Goal: Information Seeking & Learning: Learn about a topic

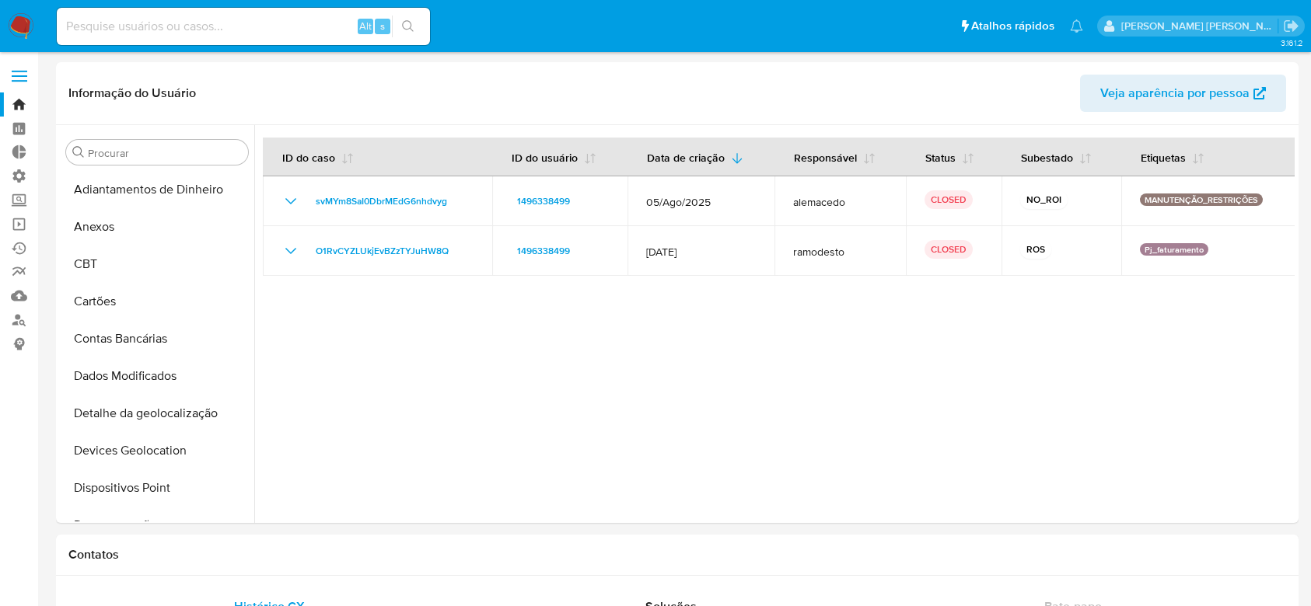
select select "10"
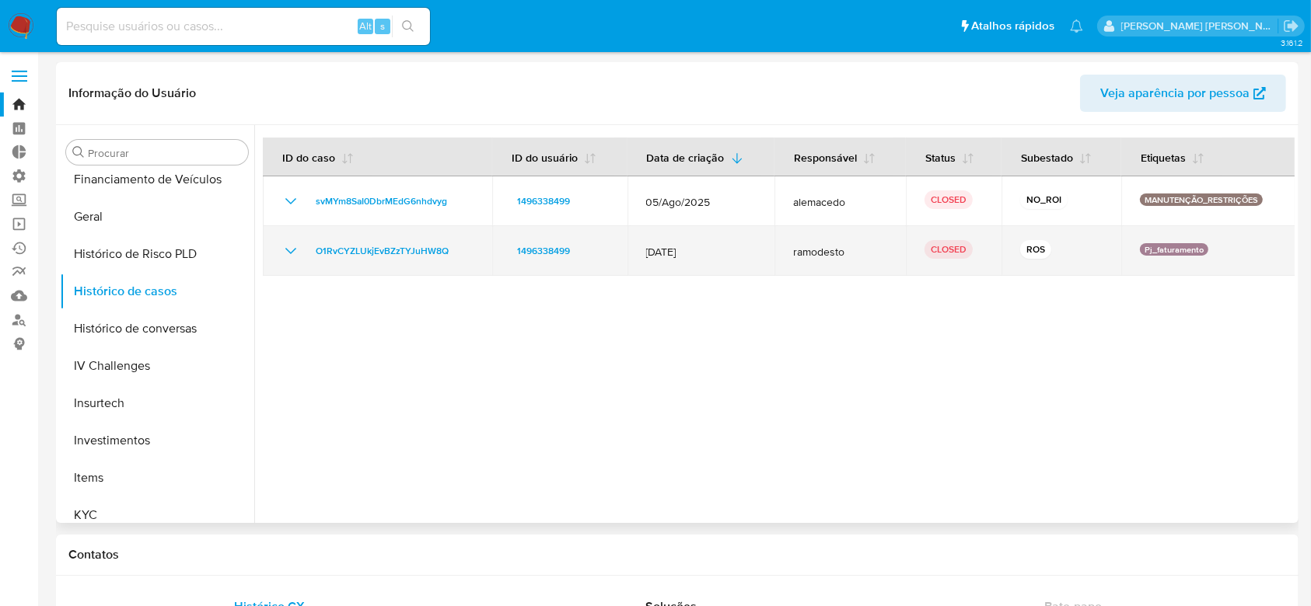
click at [286, 249] on icon "Mostrar/Ocultar" at bounding box center [290, 251] width 11 height 6
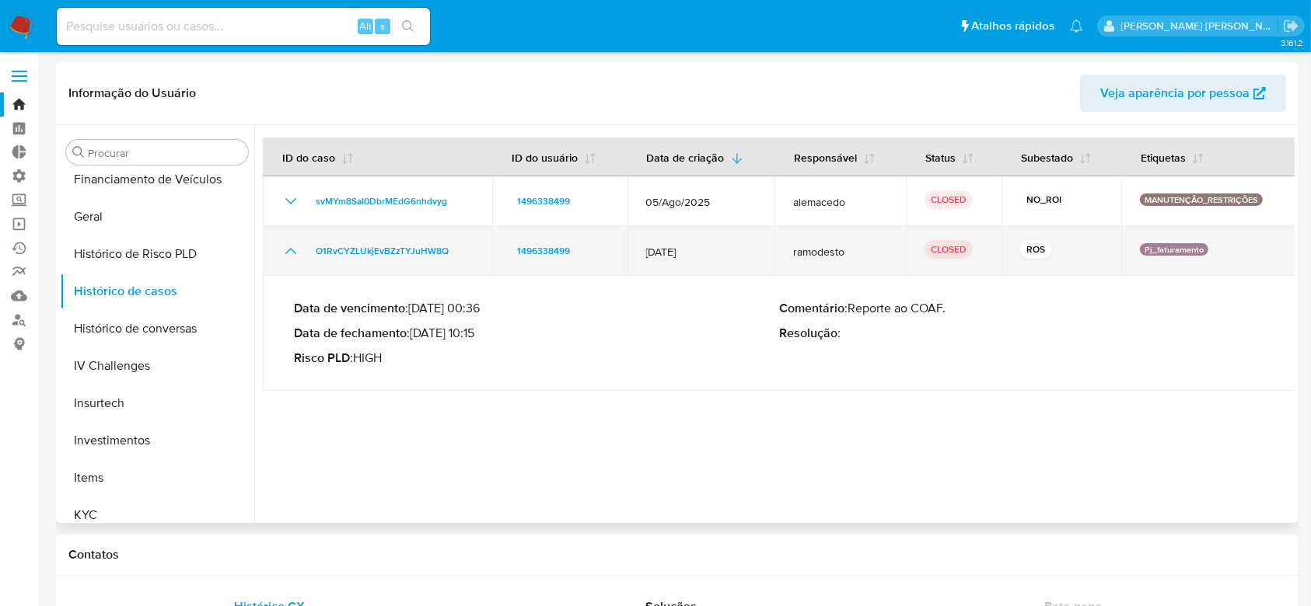
click at [303, 257] on div "O1RvCYZLUkjEvBZzTYJuHW8Q" at bounding box center [377, 251] width 192 height 19
click at [305, 264] on td "O1RvCYZLUkjEvBZzTYJuHW8Q" at bounding box center [377, 251] width 229 height 50
click at [289, 257] on icon "Mostrar/Ocultar" at bounding box center [290, 251] width 19 height 19
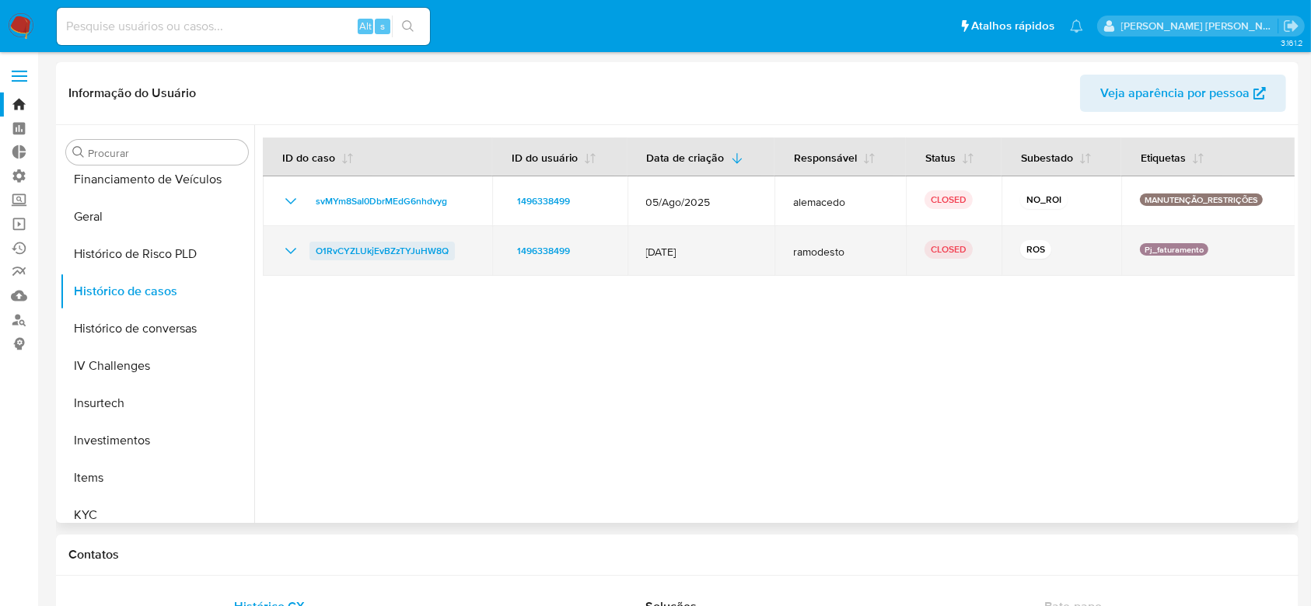
click at [379, 248] on span "O1RvCYZLUkjEvBZzTYJuHW8Q" at bounding box center [382, 251] width 133 height 19
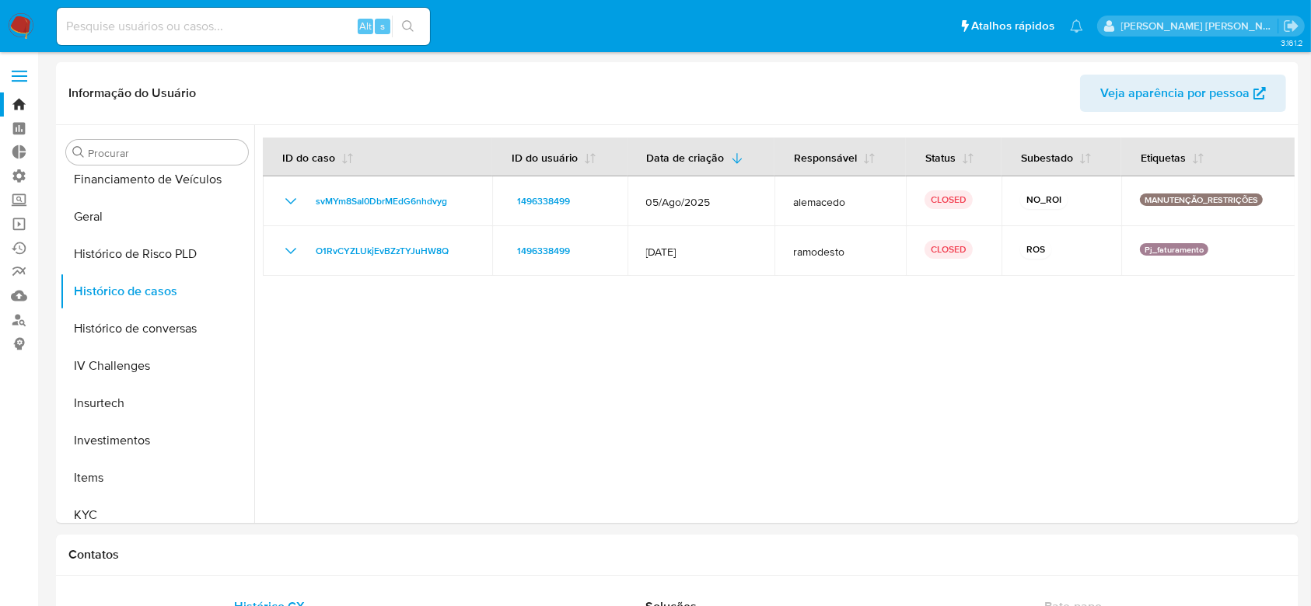
click at [171, 23] on input at bounding box center [243, 26] width 373 height 20
paste input "185198438"
type input "185198438"
click at [404, 24] on icon "search-icon" at bounding box center [408, 26] width 12 height 12
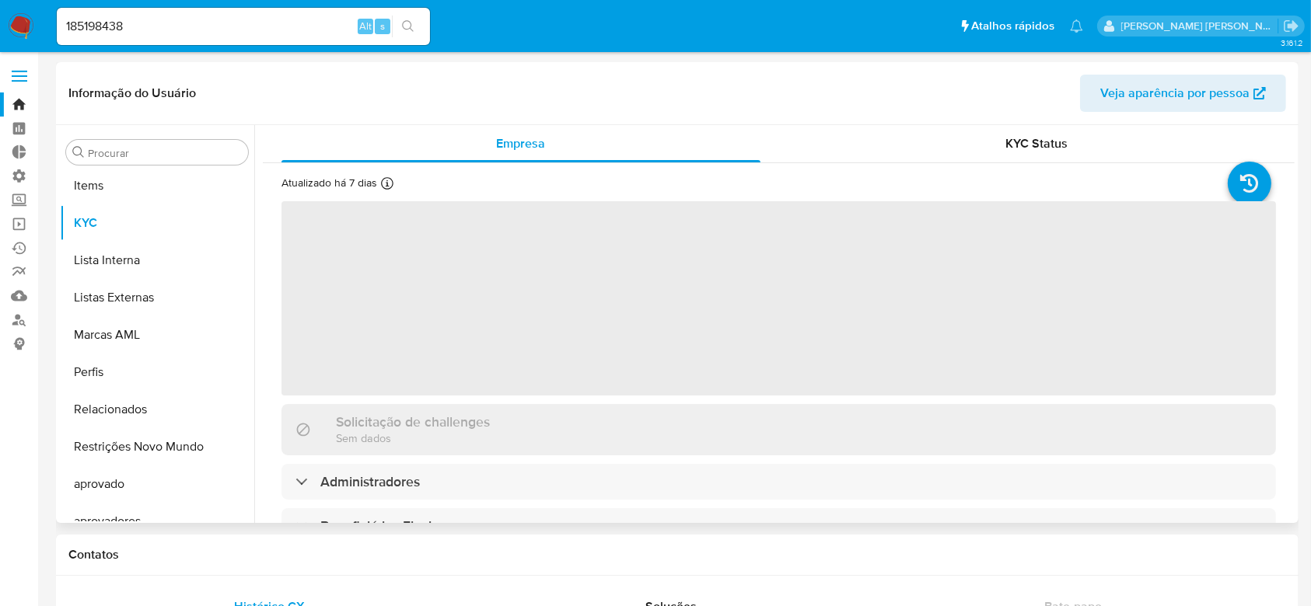
scroll to position [806, 0]
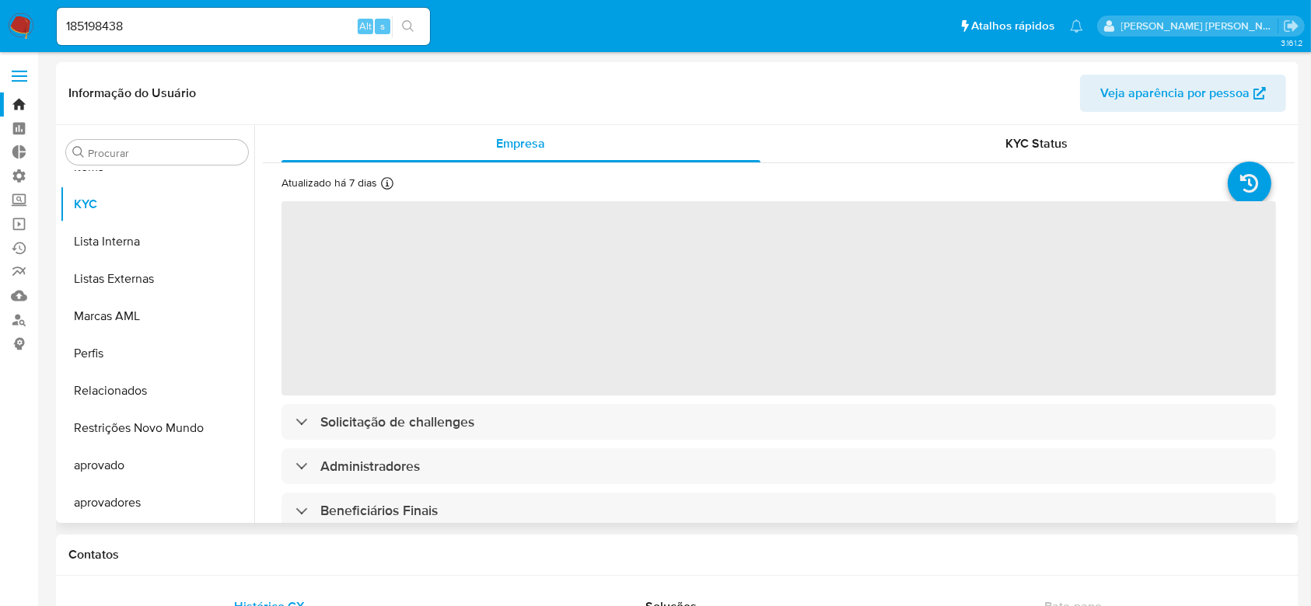
select select "10"
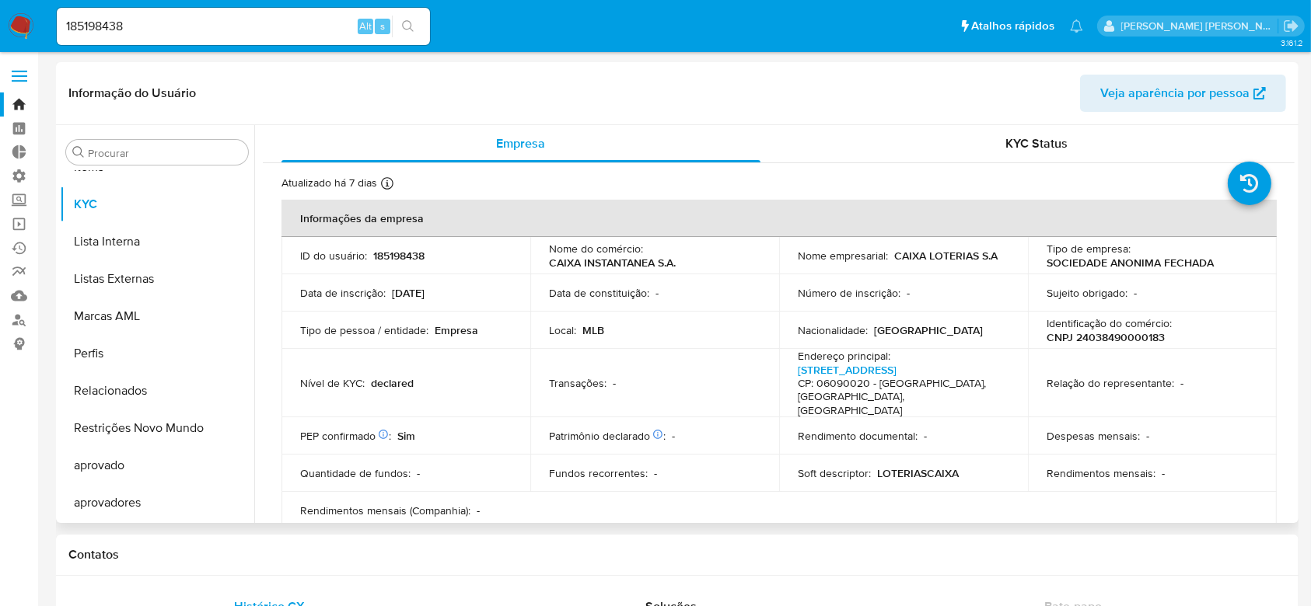
click at [1079, 334] on p "CNPJ 24038490000183" at bounding box center [1105, 337] width 118 height 14
copy p "24038490000183"
click at [1120, 339] on p "CNPJ 24038490000183" at bounding box center [1105, 337] width 118 height 14
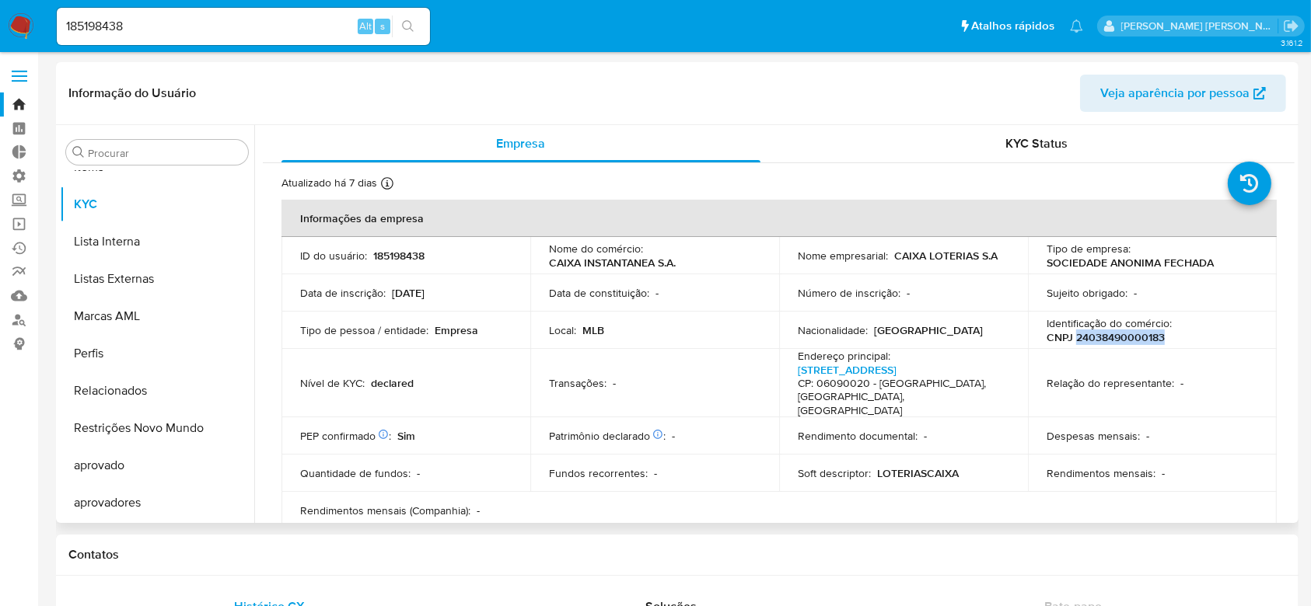
click at [1120, 339] on p "CNPJ 24038490000183" at bounding box center [1105, 337] width 118 height 14
click at [93, 23] on input "185198438" at bounding box center [243, 26] width 373 height 20
paste input "30277148804"
type input "30277148804"
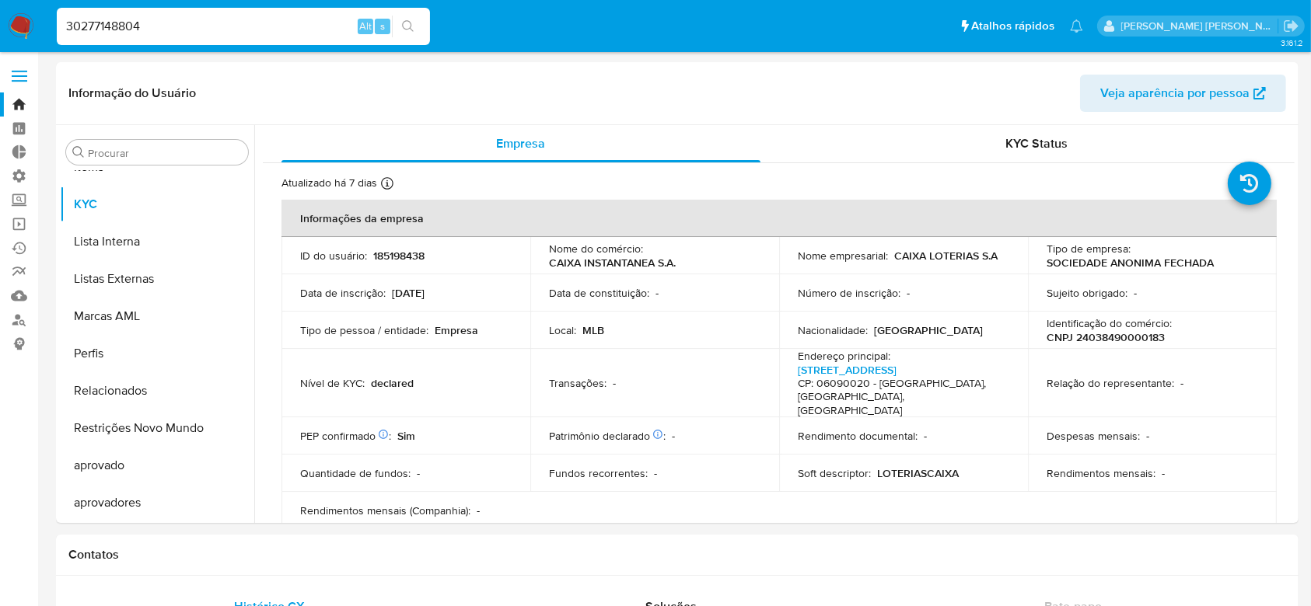
click at [415, 28] on button "search-icon" at bounding box center [408, 27] width 32 height 22
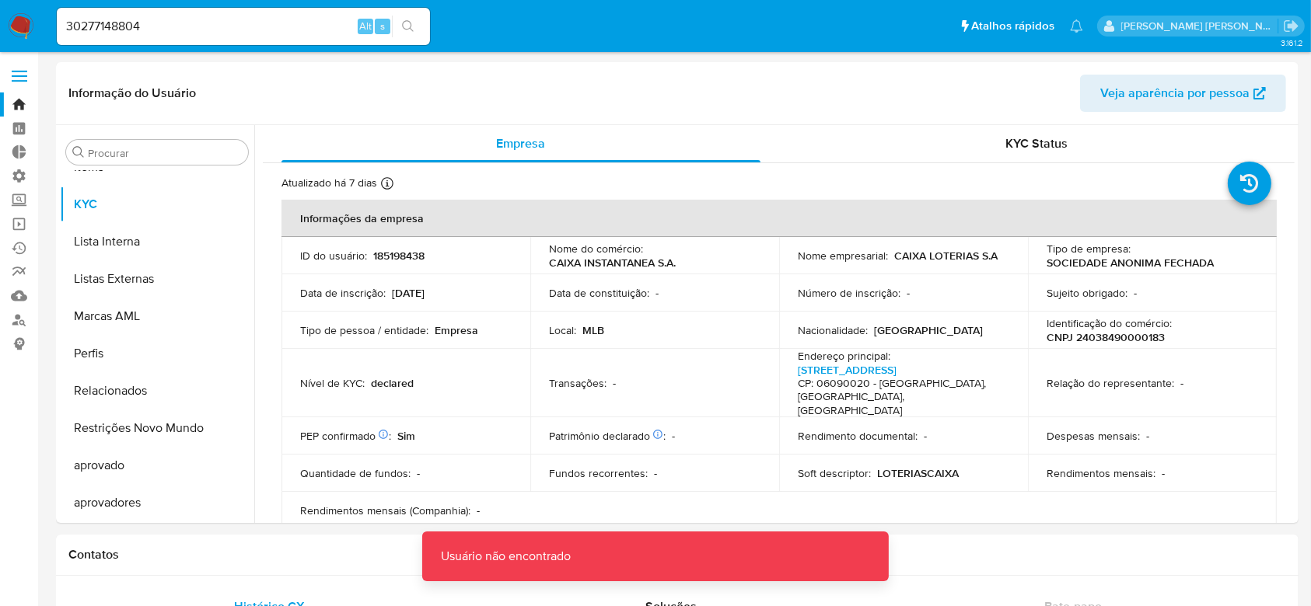
click at [197, 26] on input "30277148804" at bounding box center [243, 26] width 373 height 20
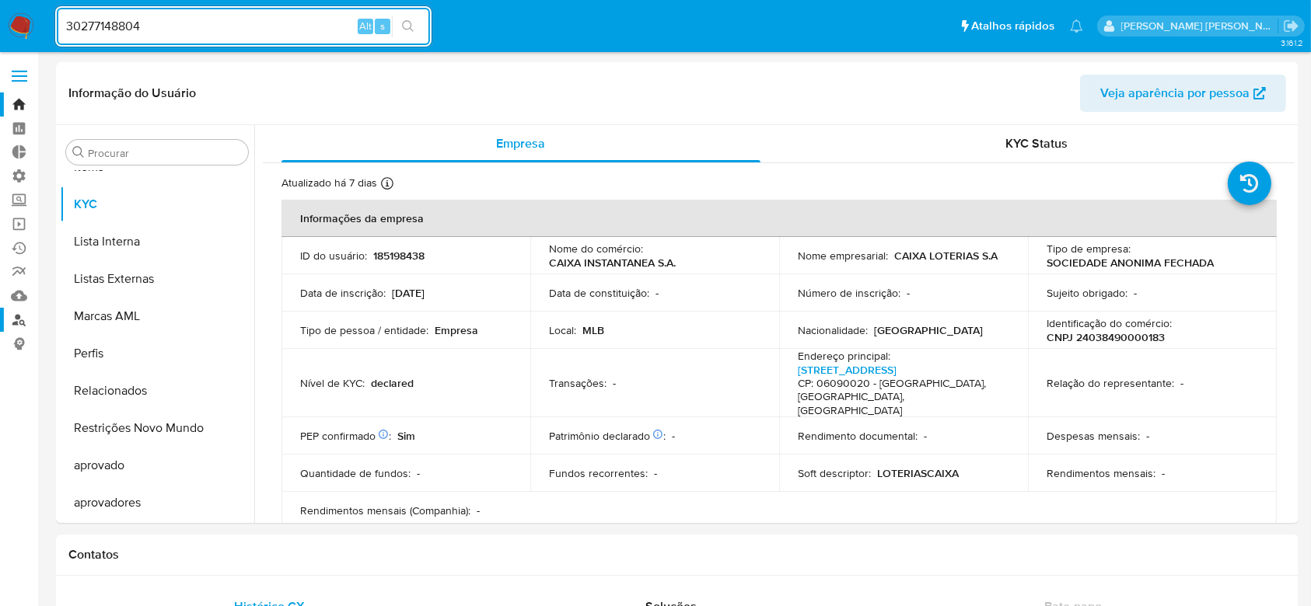
click at [22, 320] on link "Localizador de pessoas" at bounding box center [92, 320] width 185 height 24
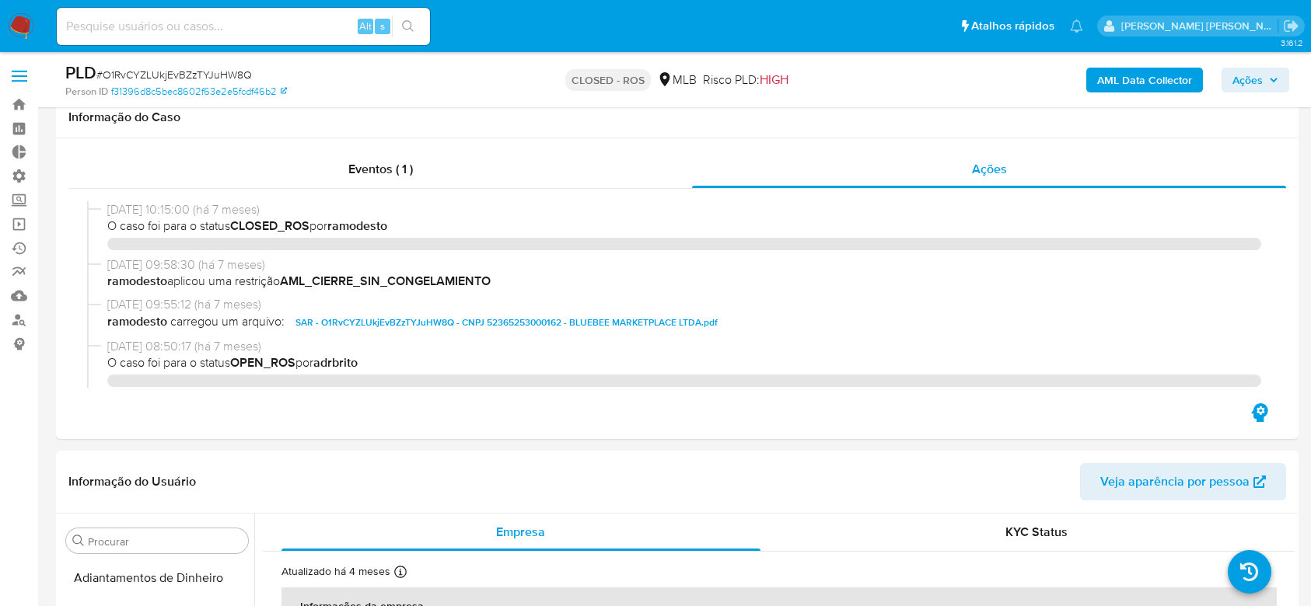
select select "10"
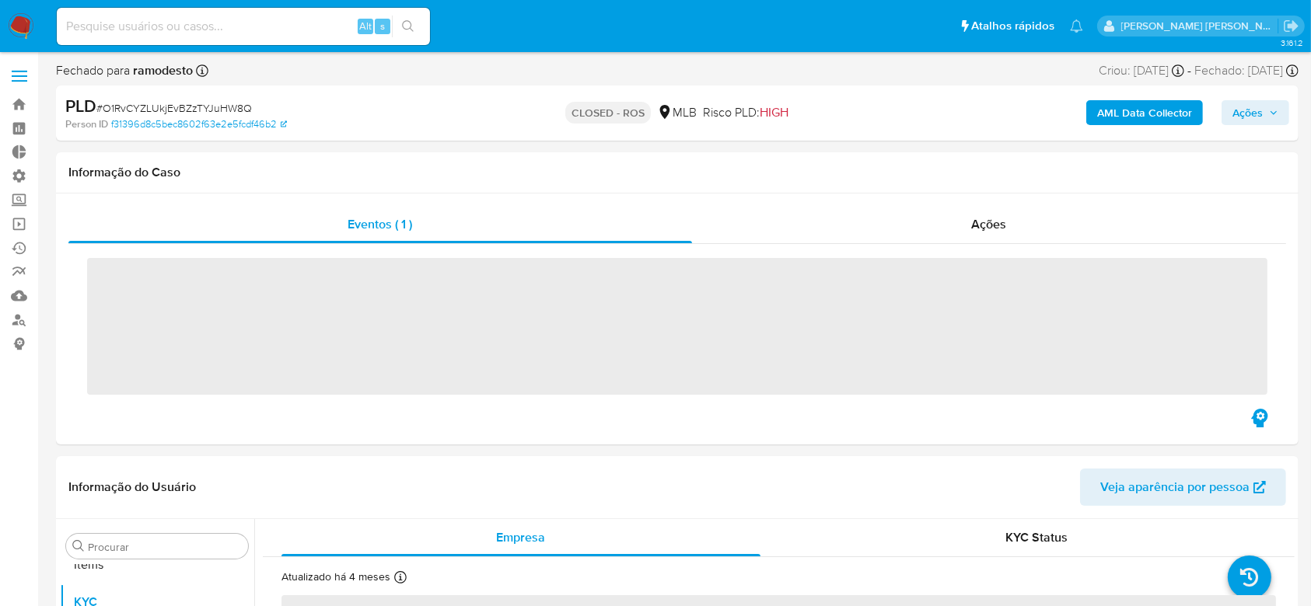
scroll to position [806, 0]
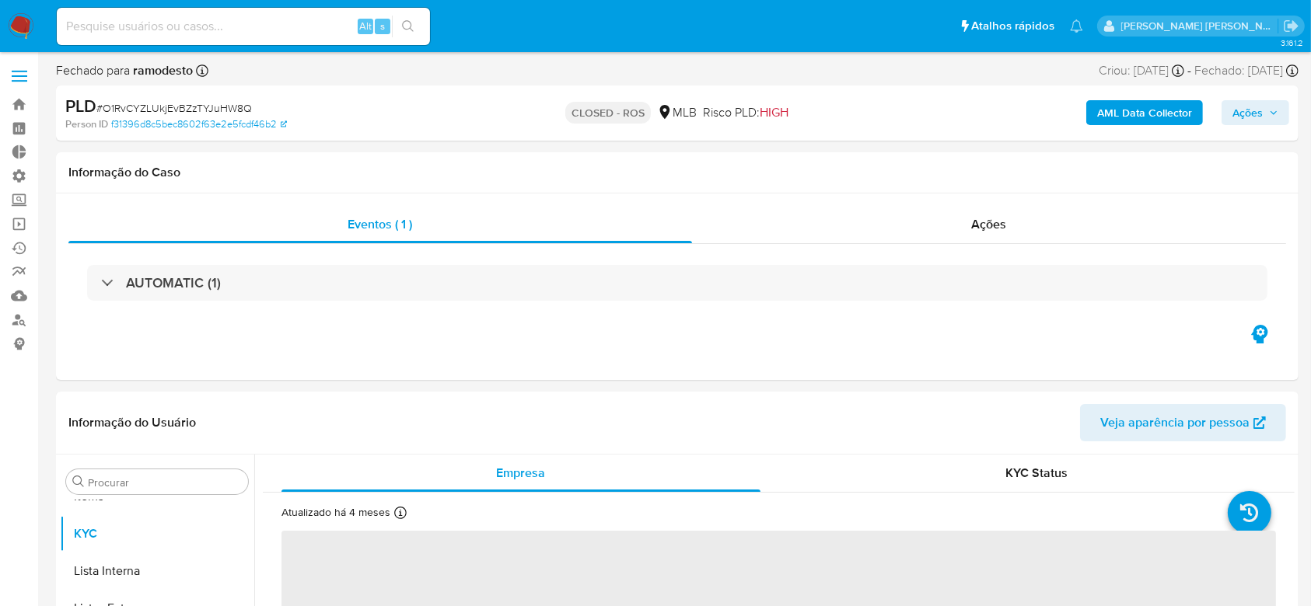
select select "10"
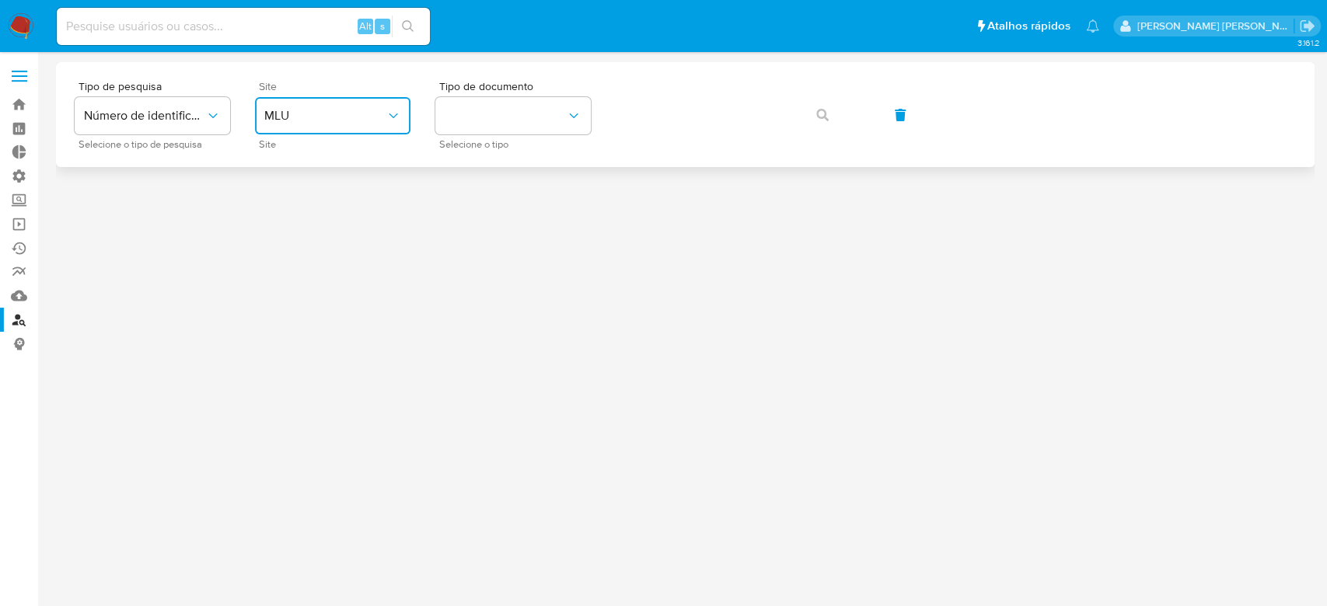
click at [396, 121] on icon "site_id" at bounding box center [394, 116] width 16 height 16
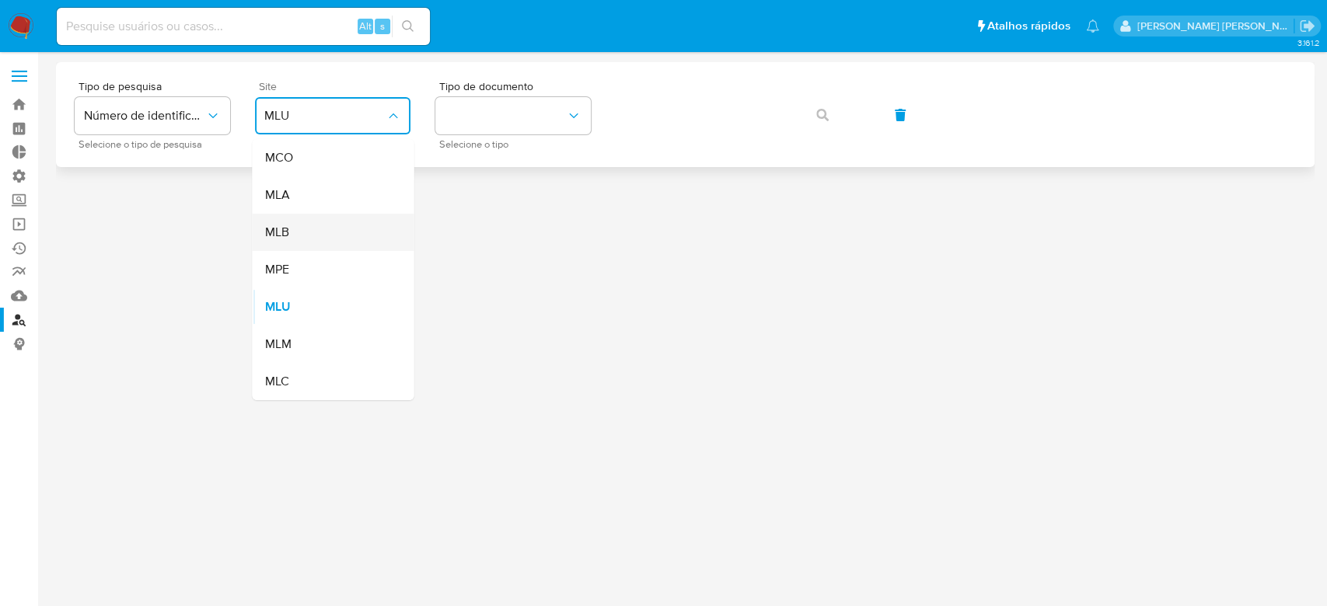
click at [328, 239] on div "MLB" at bounding box center [327, 232] width 127 height 37
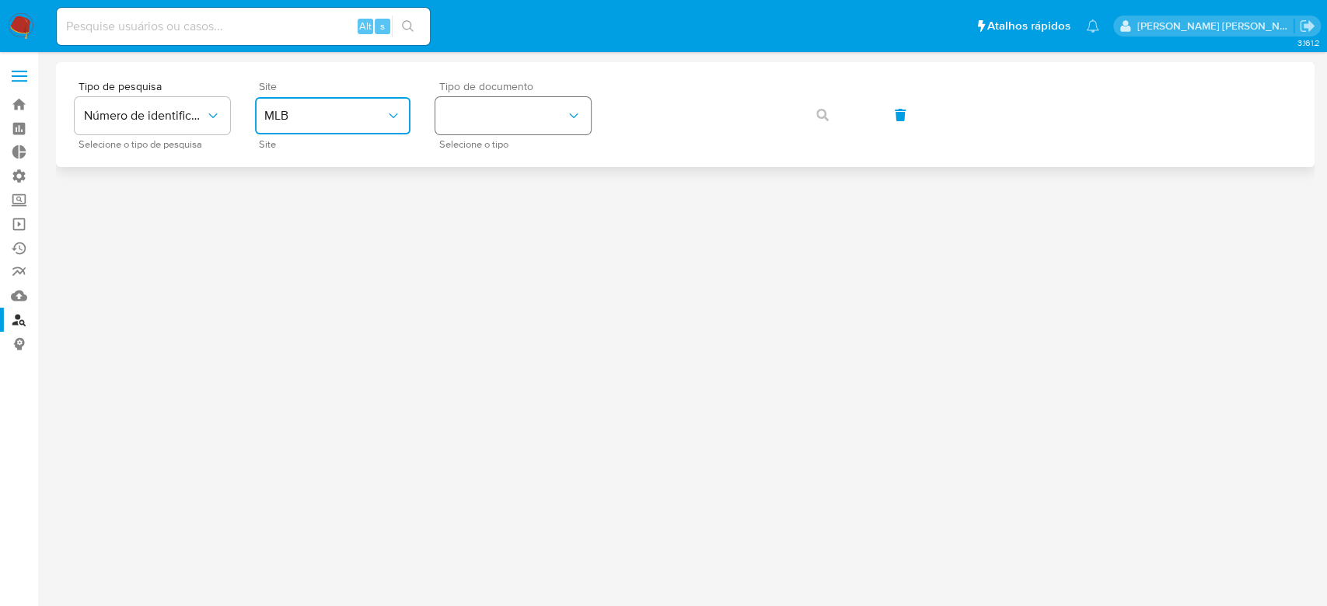
click at [497, 120] on button "identificationType" at bounding box center [512, 115] width 155 height 37
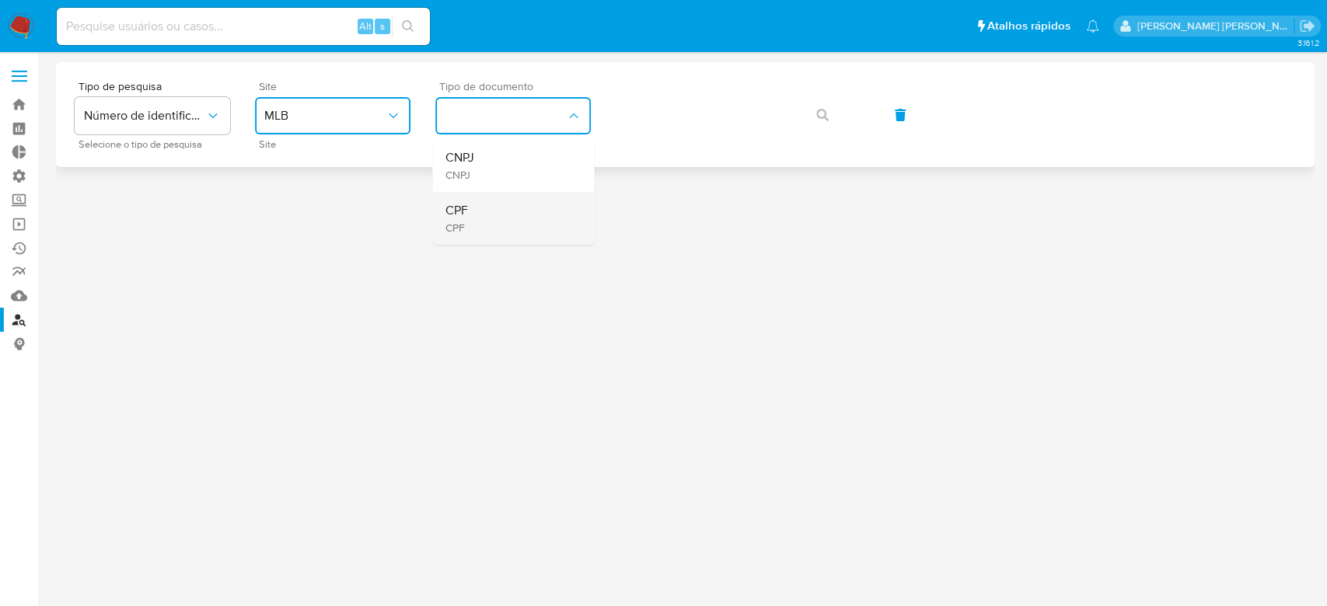
click at [488, 210] on div "CPF CPF" at bounding box center [508, 218] width 127 height 53
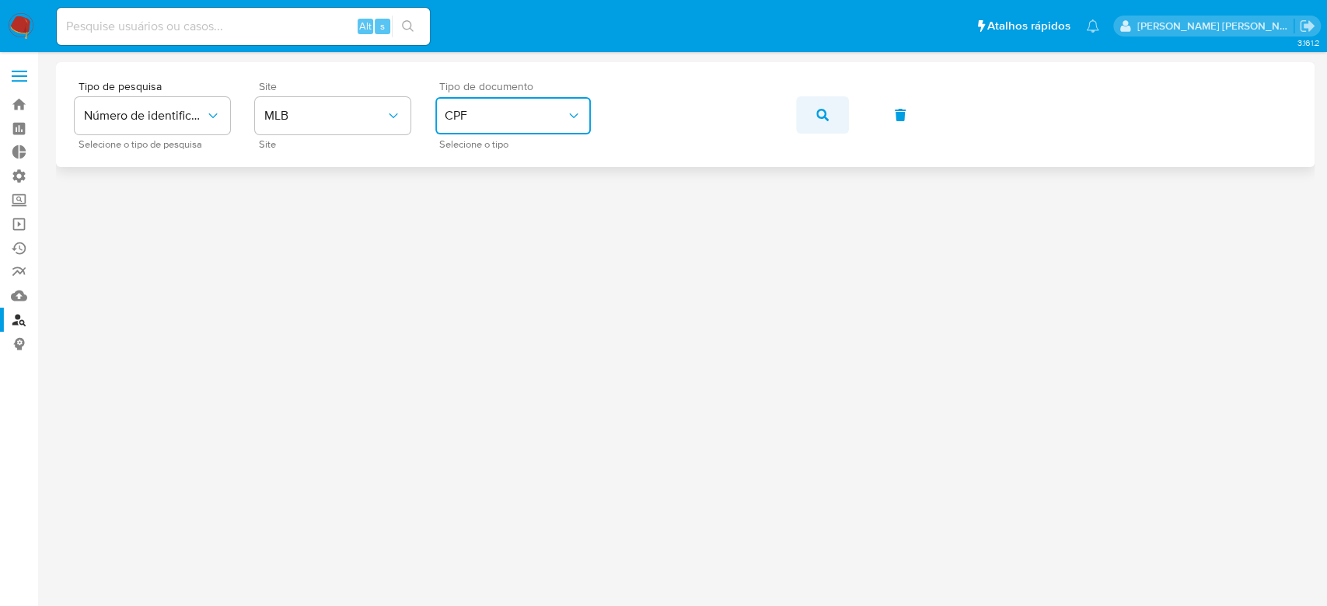
click at [811, 117] on button "button" at bounding box center [822, 114] width 53 height 37
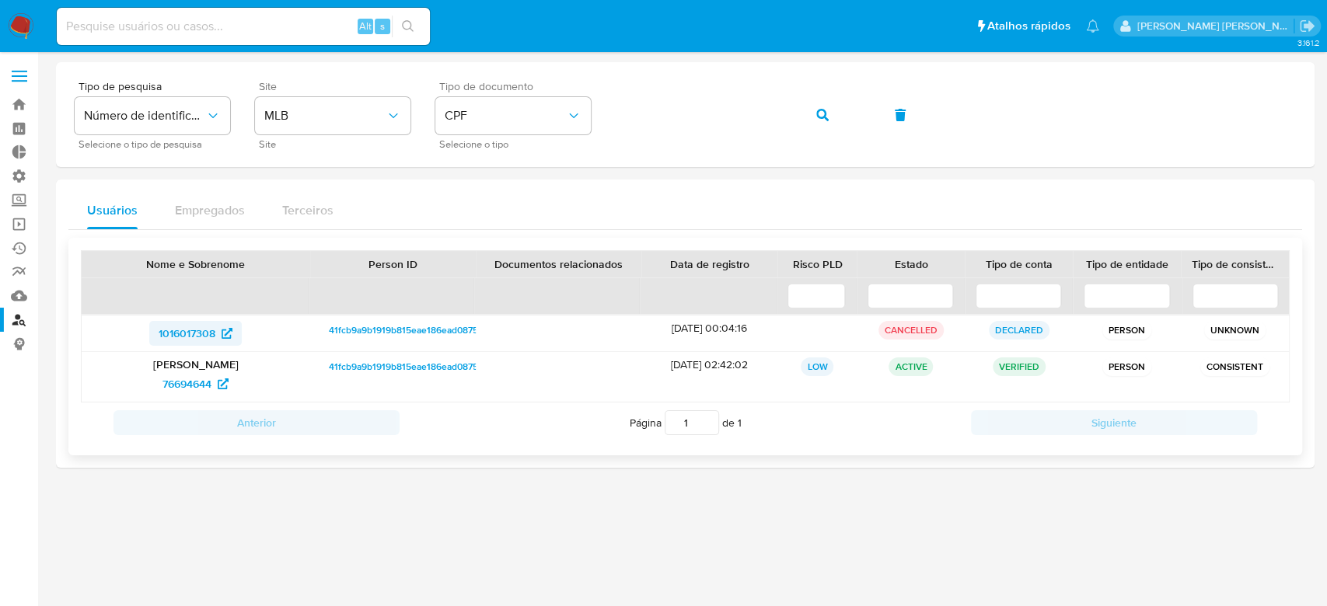
click at [186, 328] on span "1016017308" at bounding box center [187, 333] width 57 height 25
click at [816, 110] on icon "button" at bounding box center [822, 115] width 12 height 12
click at [214, 359] on p "Gilson da Silva Ribeiro" at bounding box center [196, 365] width 207 height 14
click at [181, 383] on span "52144676" at bounding box center [187, 384] width 47 height 25
click at [815, 115] on button "button" at bounding box center [822, 114] width 53 height 37
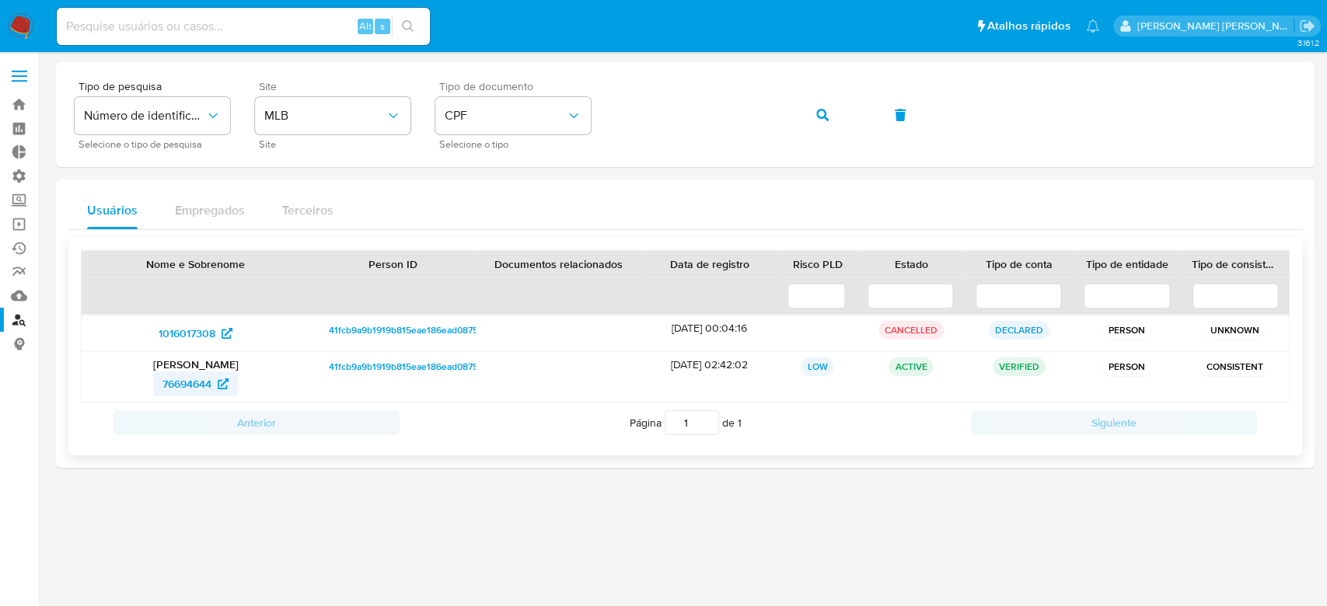
click at [210, 381] on span "76694644" at bounding box center [186, 384] width 49 height 25
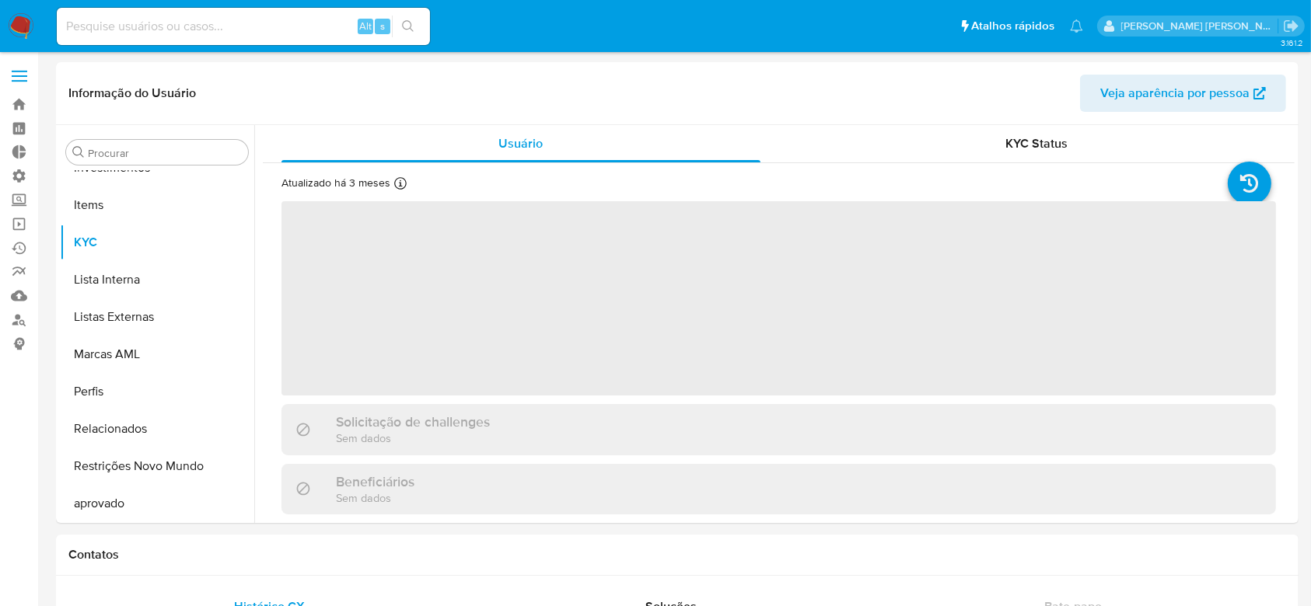
scroll to position [806, 0]
select select "10"
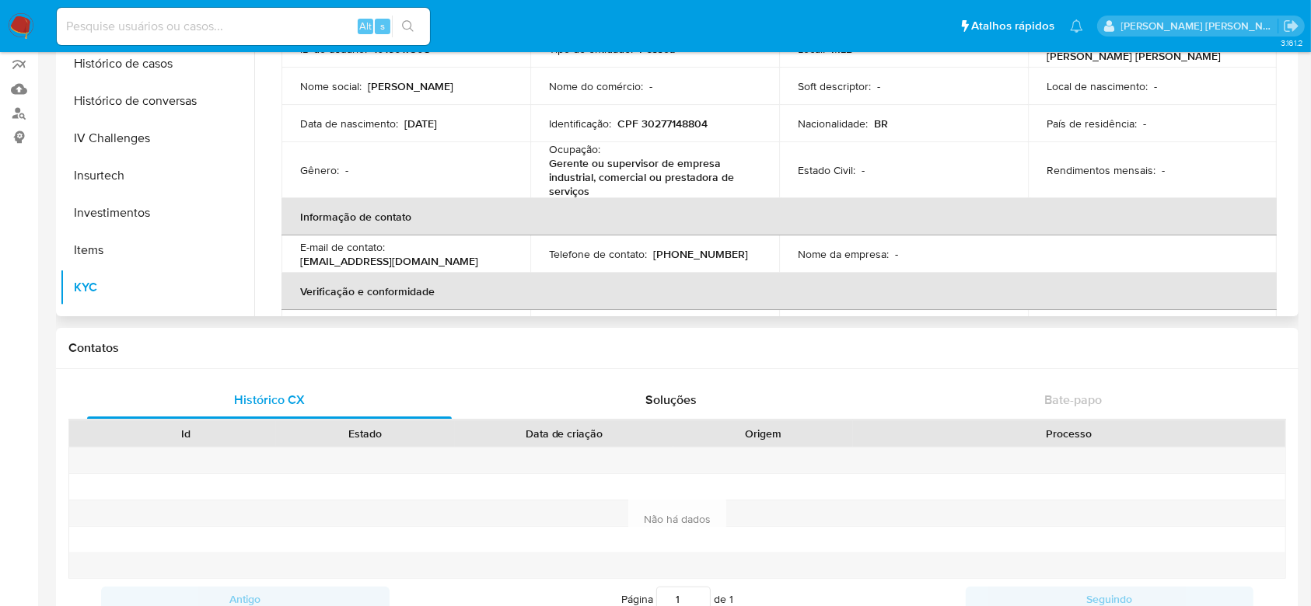
scroll to position [495, 0]
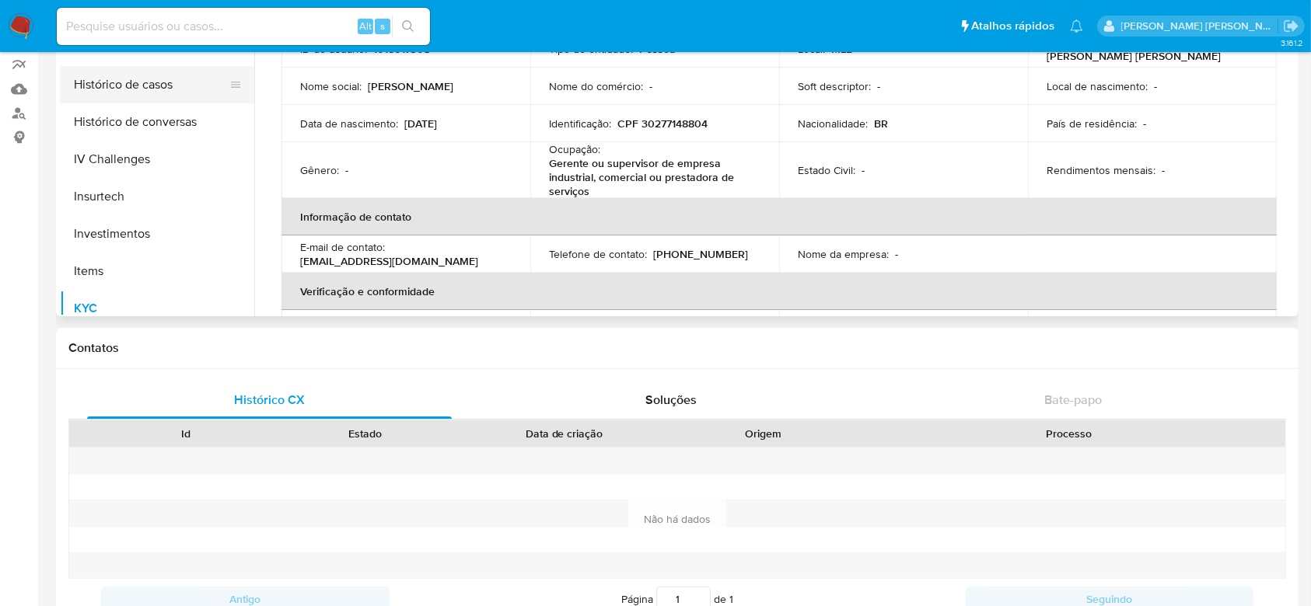
click at [143, 94] on button "Histórico de casos" at bounding box center [151, 84] width 182 height 37
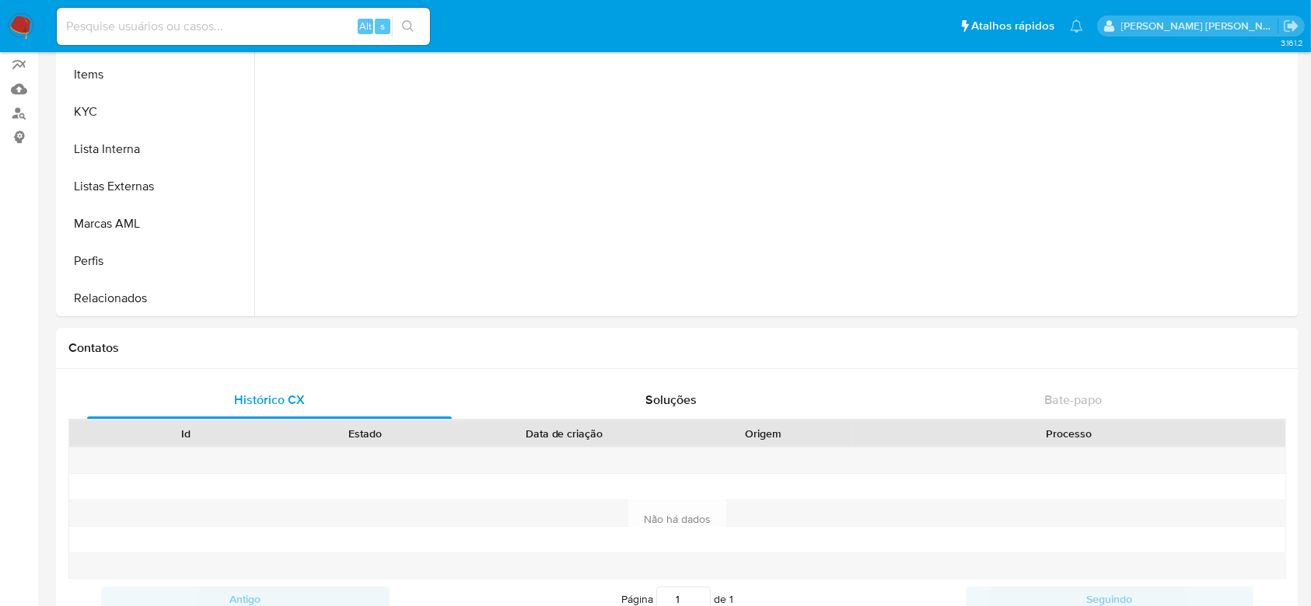
scroll to position [703, 0]
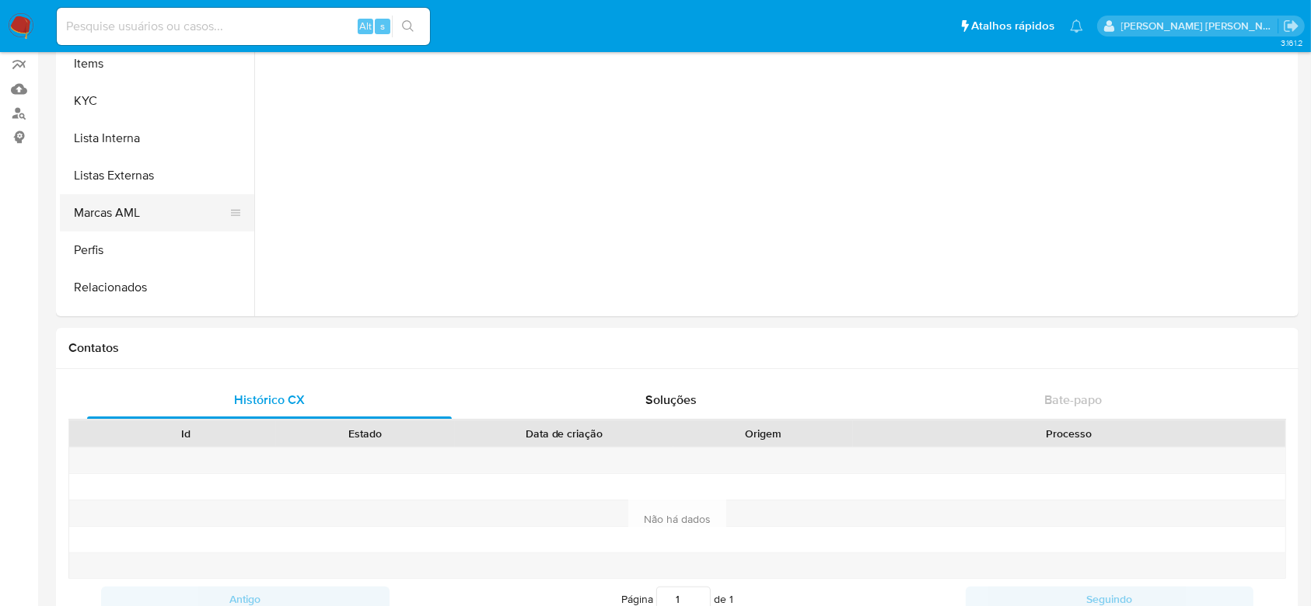
click at [175, 208] on button "Marcas AML" at bounding box center [151, 212] width 182 height 37
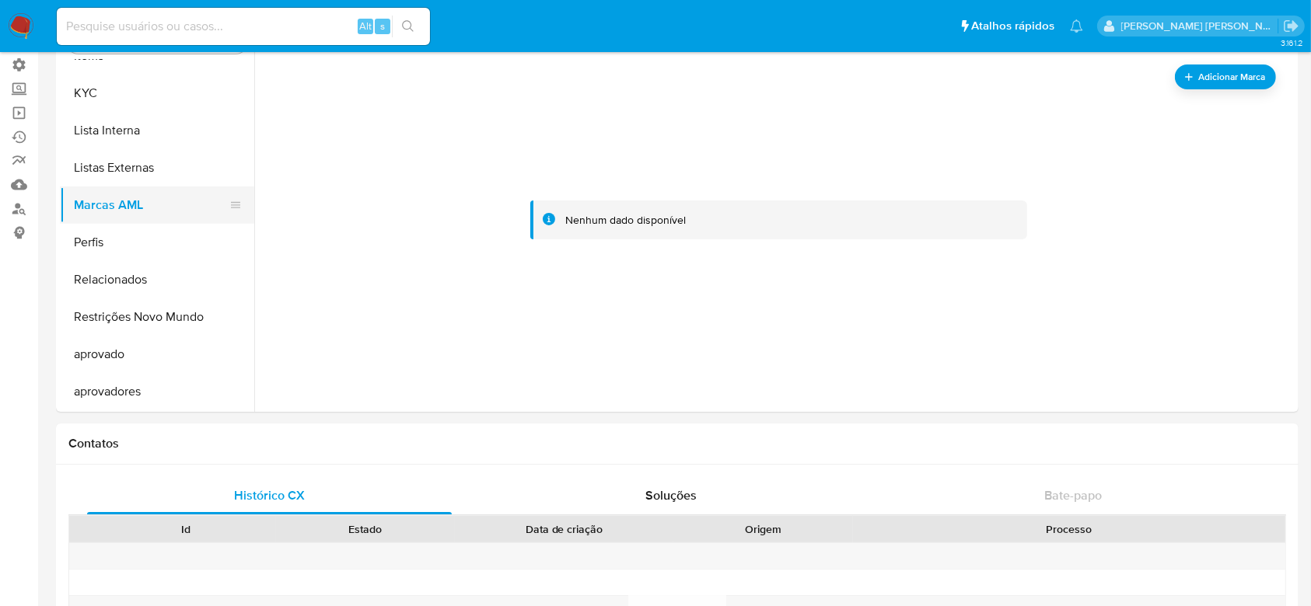
scroll to position [103, 0]
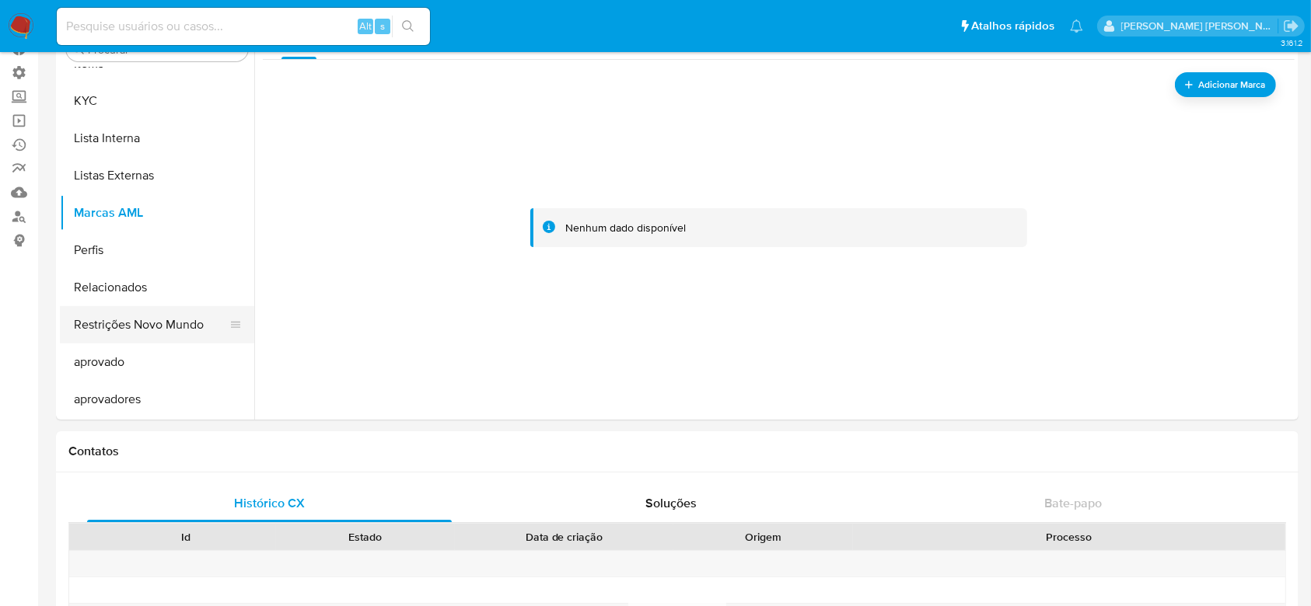
click at [163, 323] on button "Restrições Novo Mundo" at bounding box center [151, 324] width 182 height 37
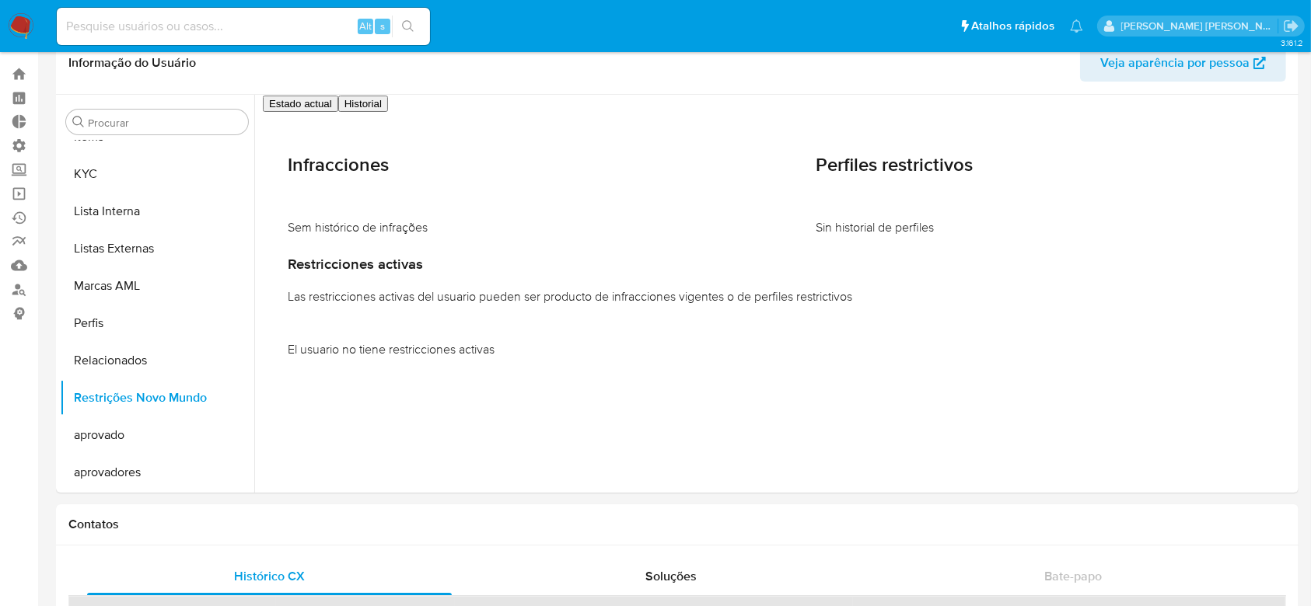
scroll to position [0, 0]
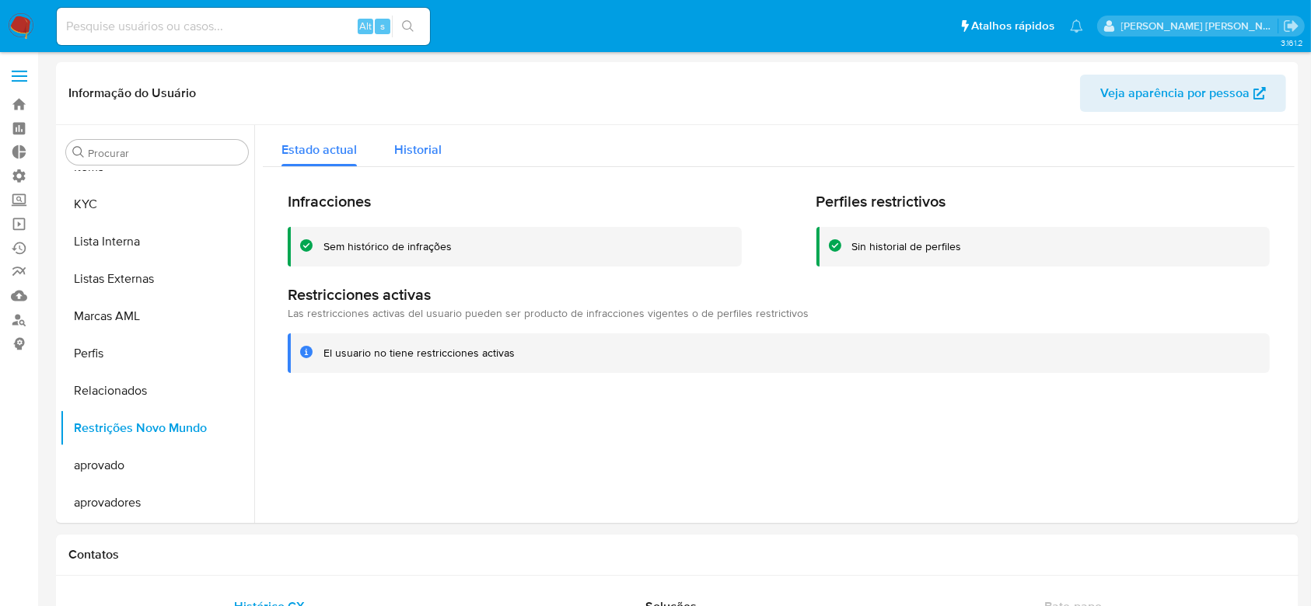
click at [414, 146] on span "Historial" at bounding box center [417, 150] width 47 height 18
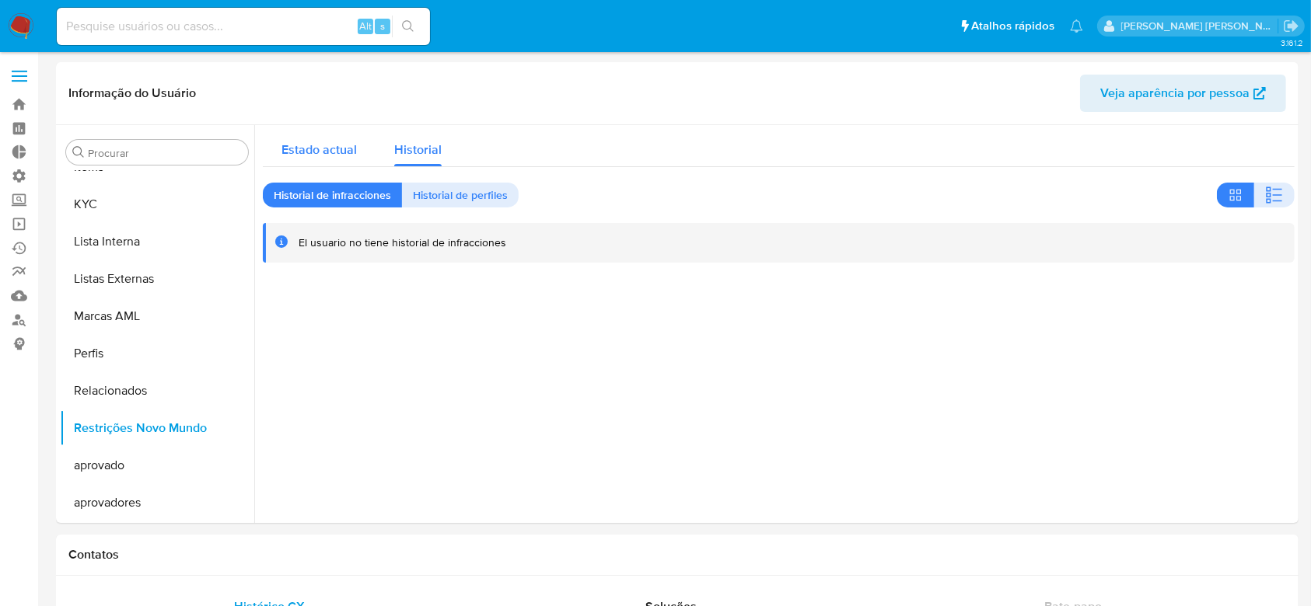
click at [342, 146] on span "Estado actual" at bounding box center [318, 150] width 75 height 18
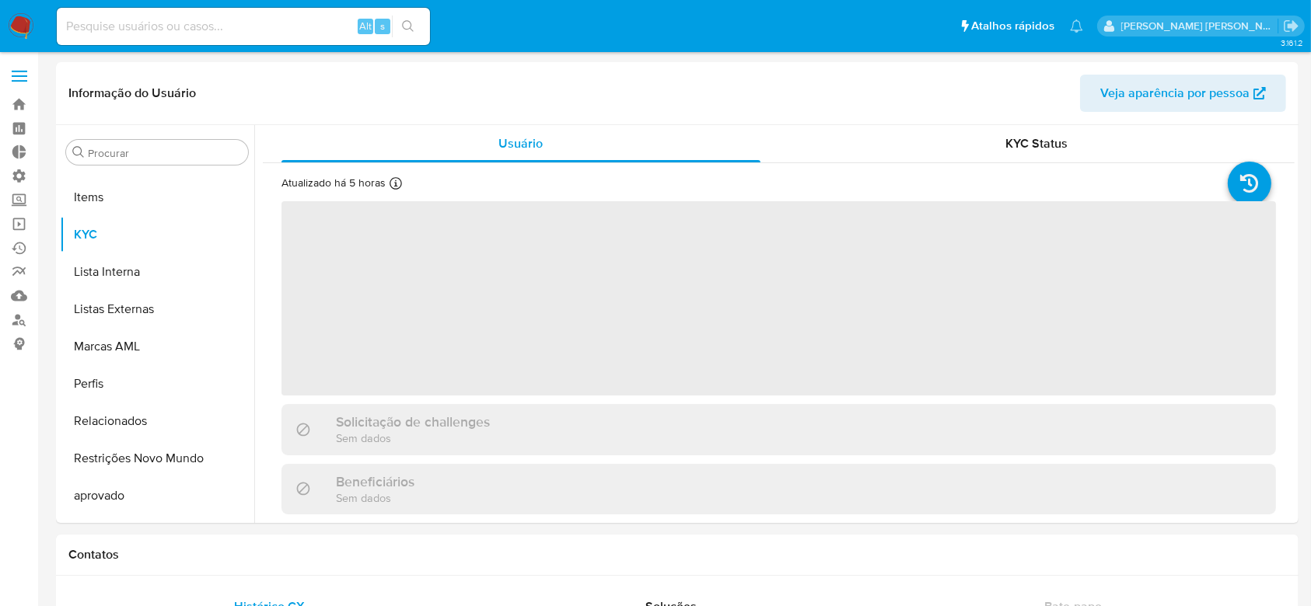
scroll to position [806, 0]
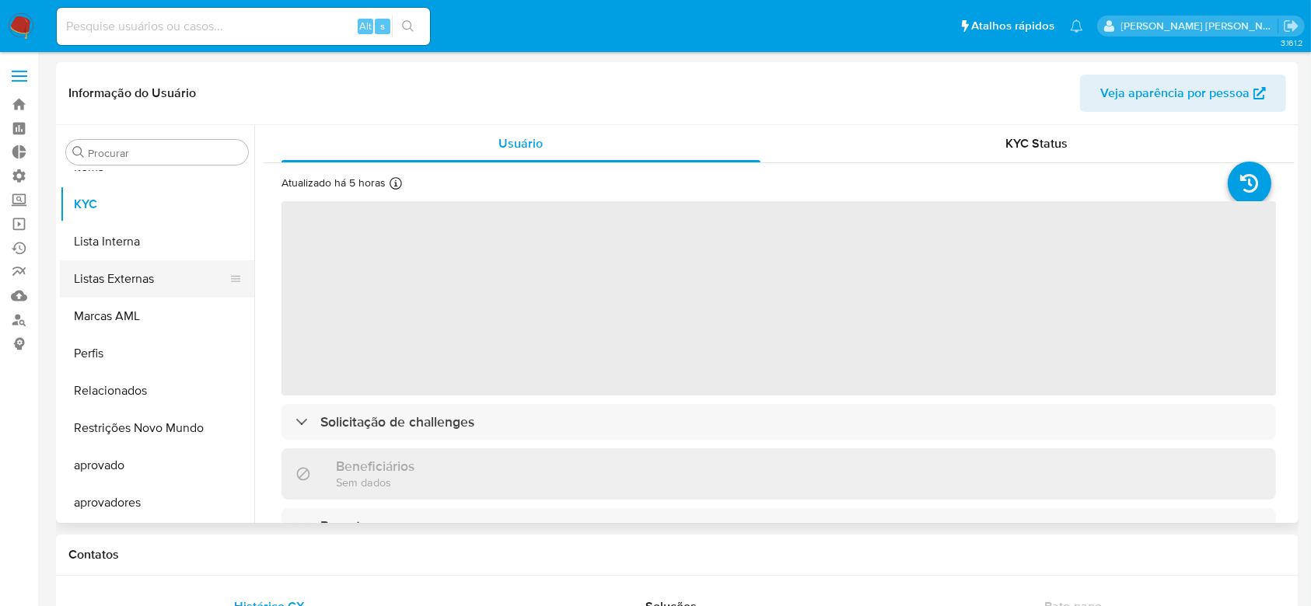
select select "10"
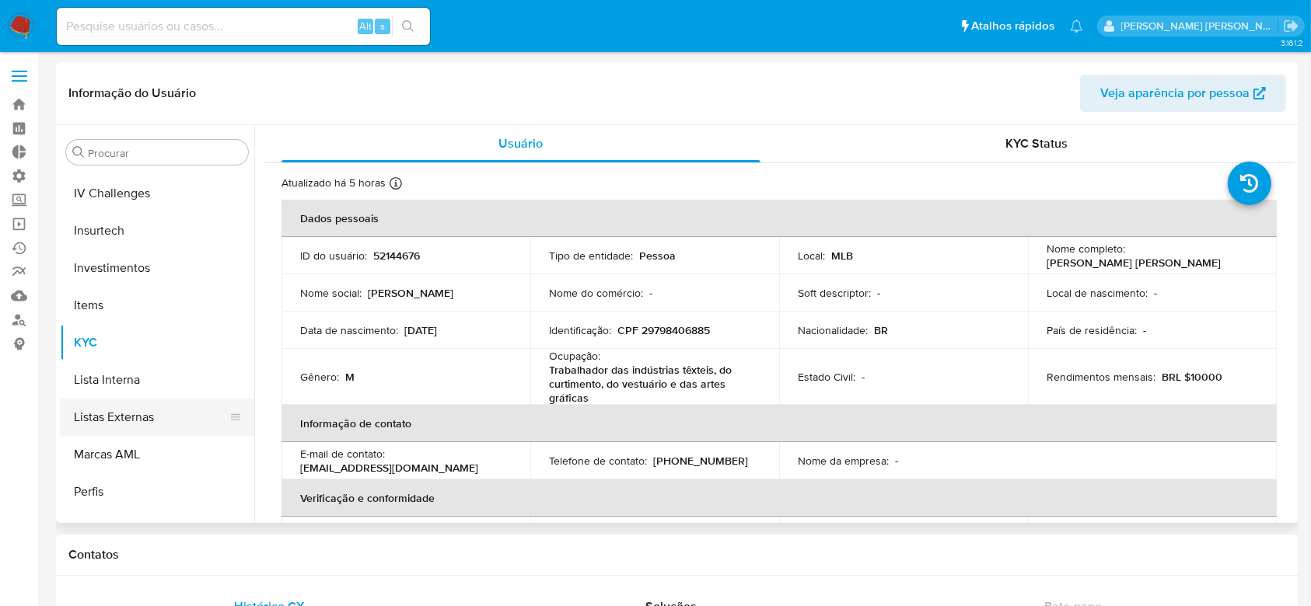
scroll to position [599, 0]
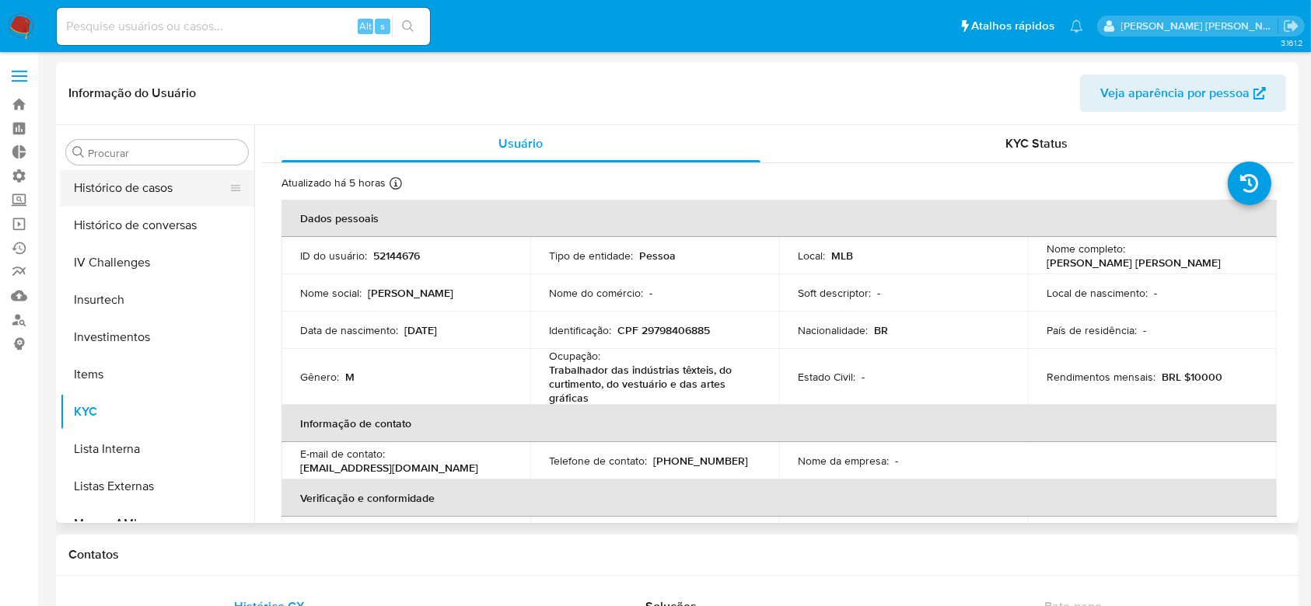
click at [171, 190] on button "Histórico de casos" at bounding box center [151, 187] width 182 height 37
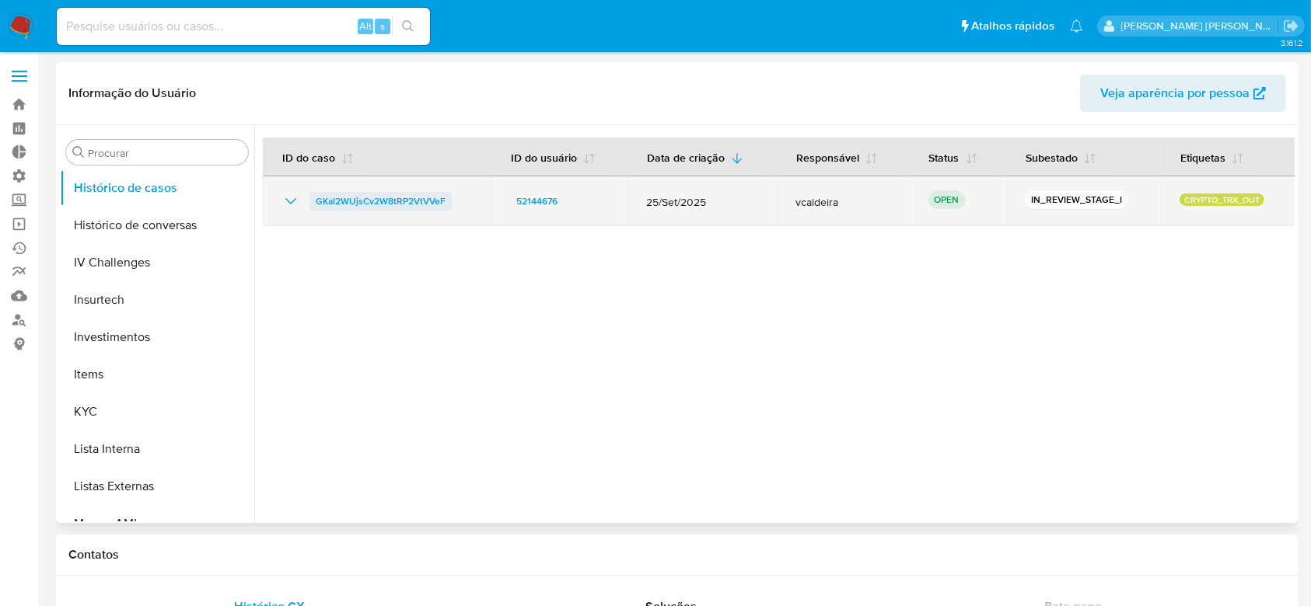
click at [410, 200] on span "GKaI2WUjsCv2W8tRP2VtVVeF" at bounding box center [381, 201] width 130 height 19
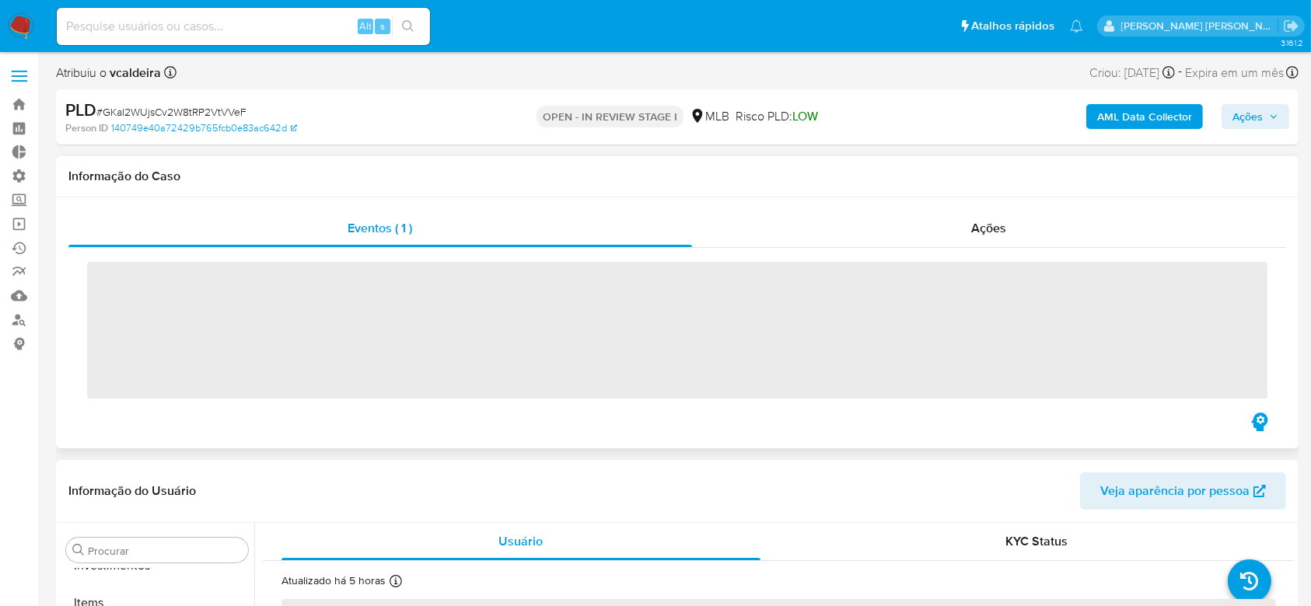
scroll to position [806, 0]
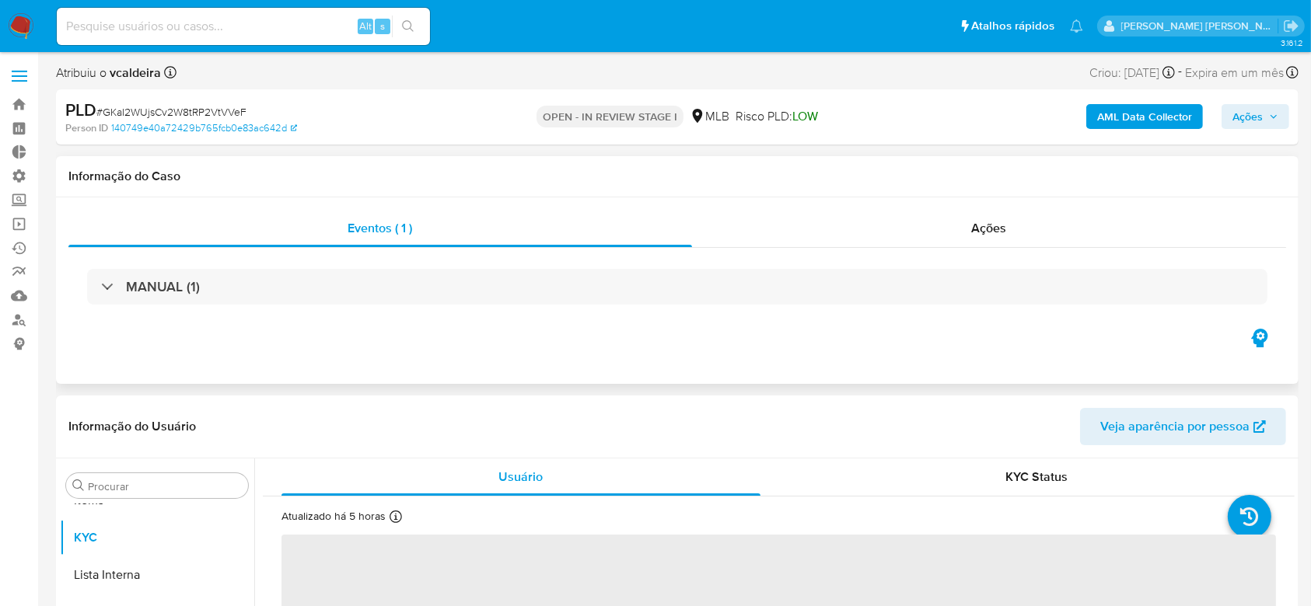
select select "10"
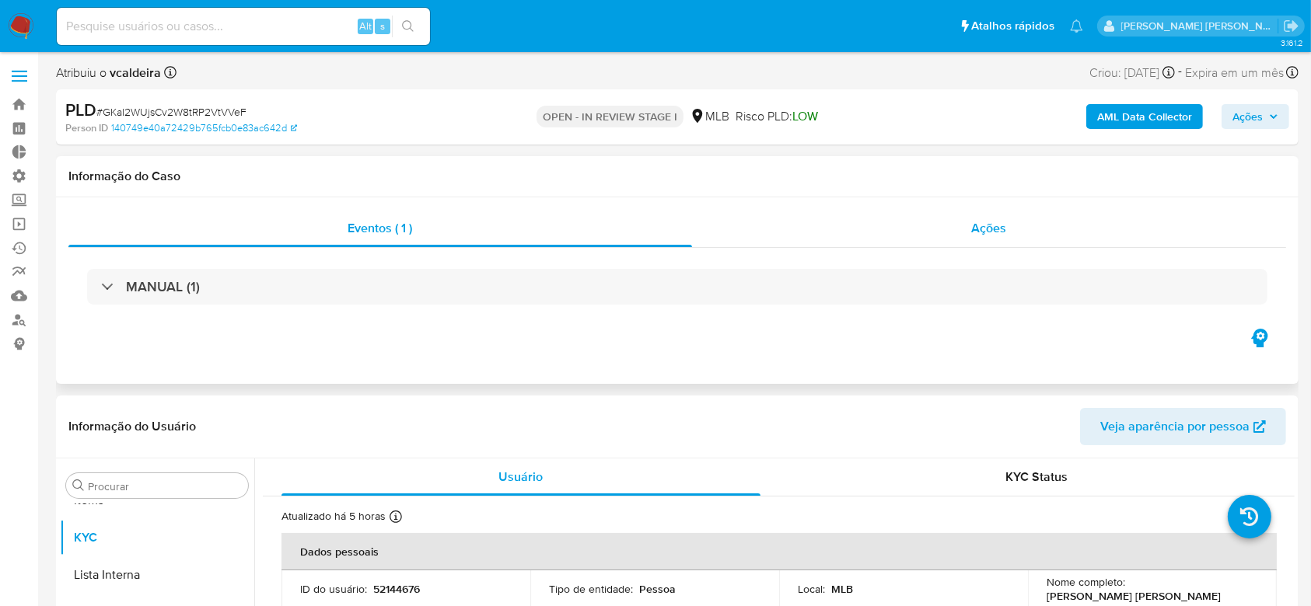
click at [990, 231] on span "Ações" at bounding box center [989, 228] width 35 height 18
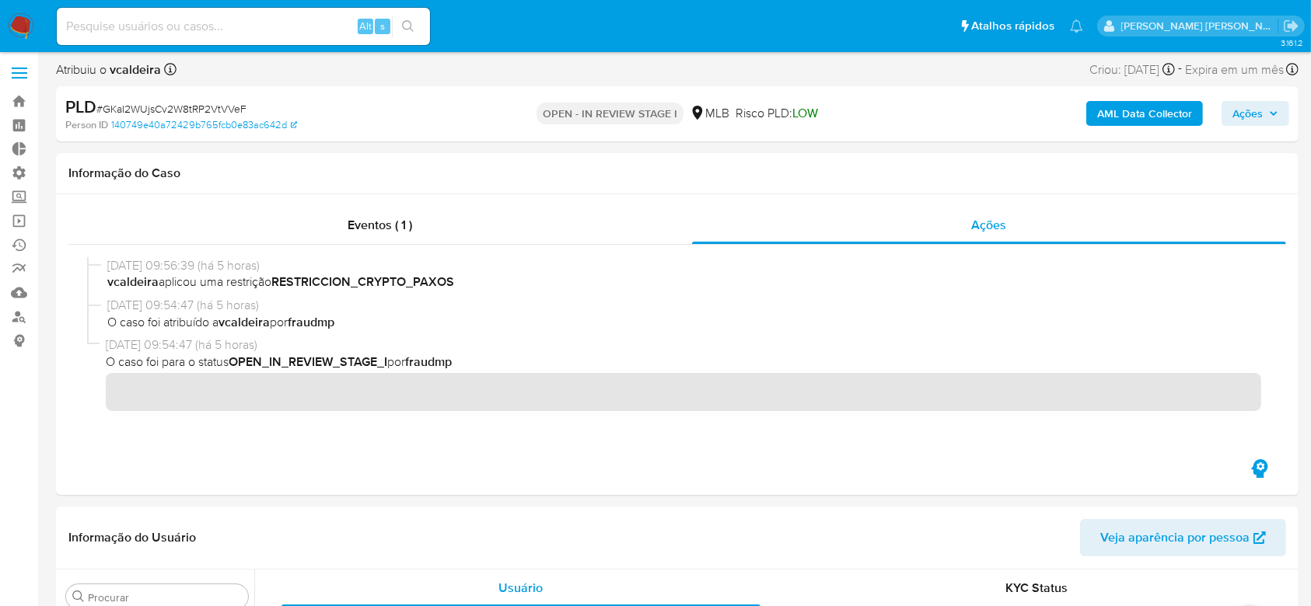
scroll to position [0, 0]
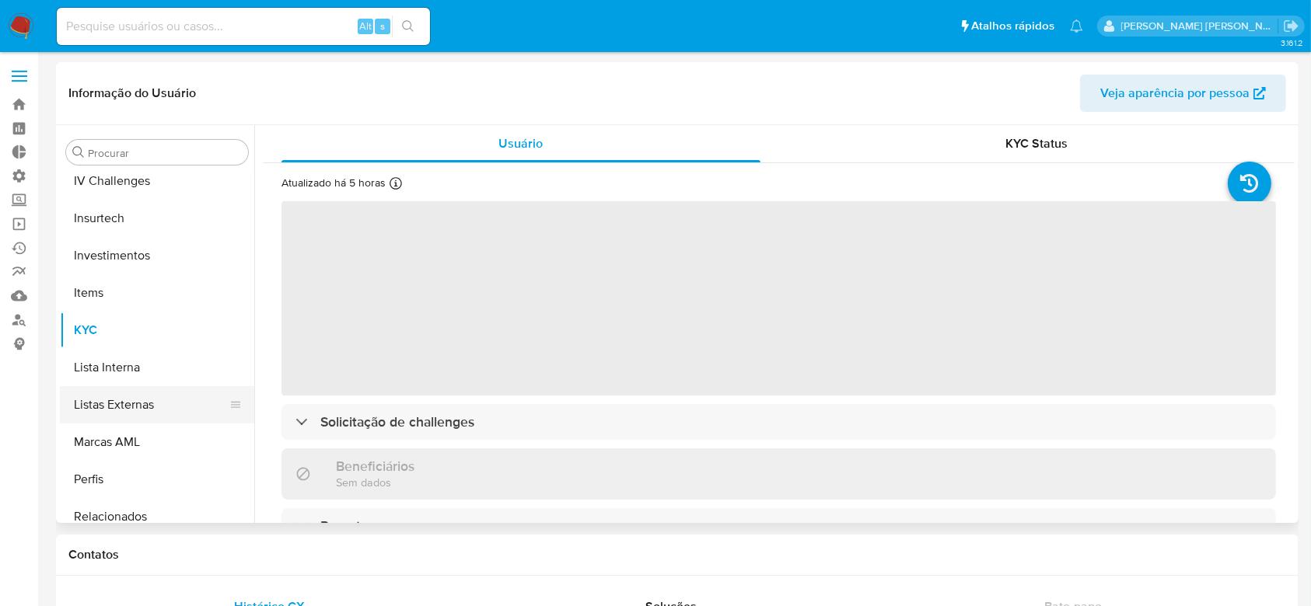
select select "10"
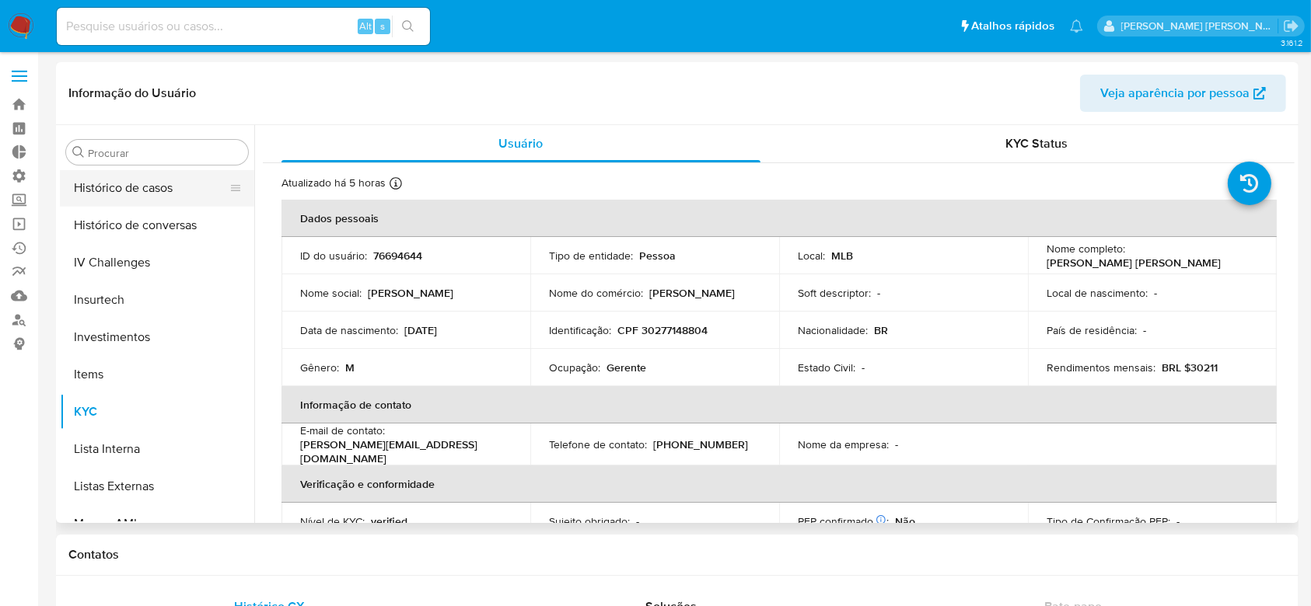
click at [167, 192] on button "Histórico de casos" at bounding box center [151, 187] width 182 height 37
